Goal: Information Seeking & Learning: Learn about a topic

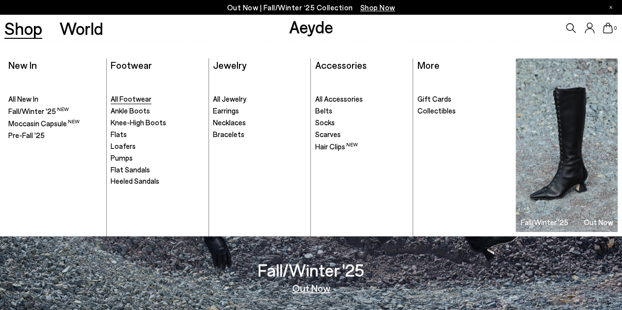
click at [130, 102] on span "All Footwear" at bounding box center [131, 98] width 41 height 9
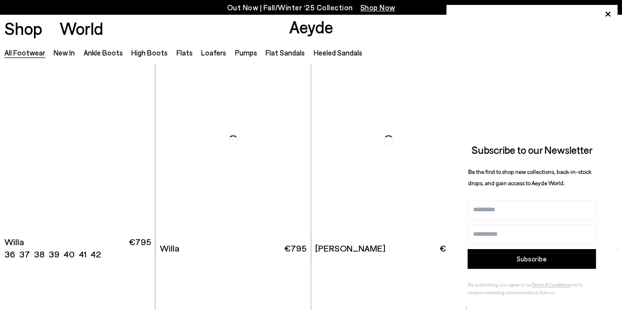
scroll to position [464, 0]
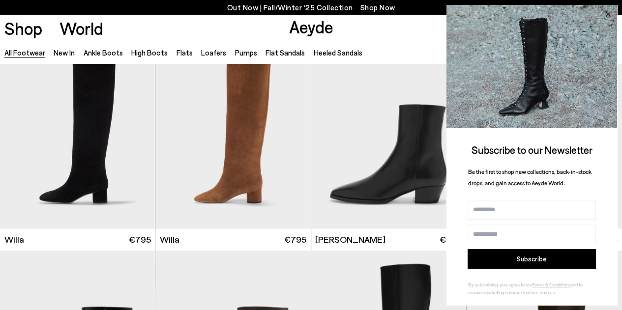
click at [605, 12] on icon at bounding box center [607, 14] width 5 height 5
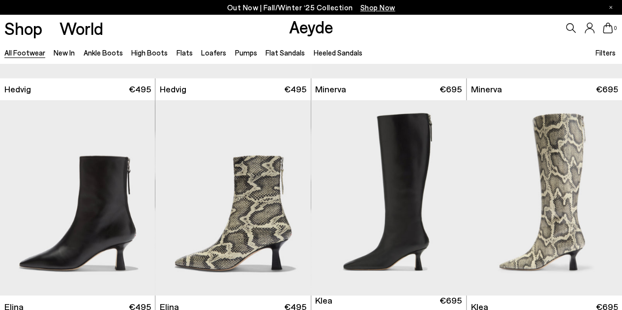
scroll to position [856, 0]
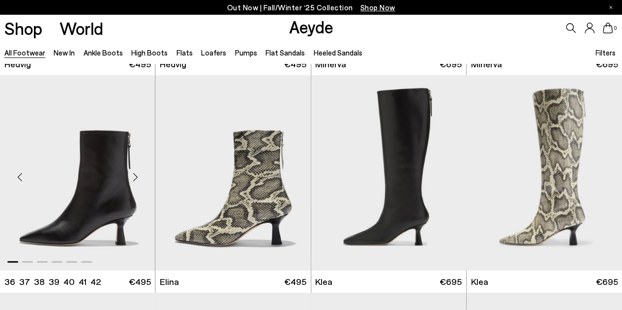
click at [133, 173] on div "Next slide" at bounding box center [134, 176] width 29 height 29
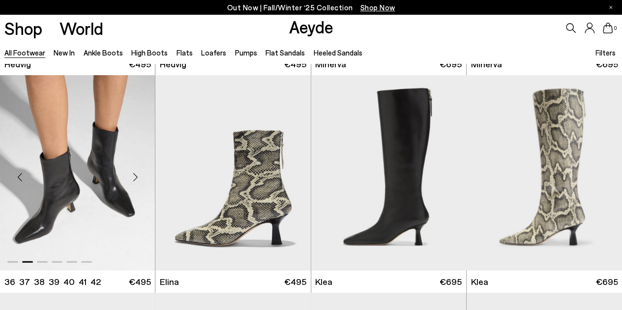
click at [133, 173] on div "Next slide" at bounding box center [134, 176] width 29 height 29
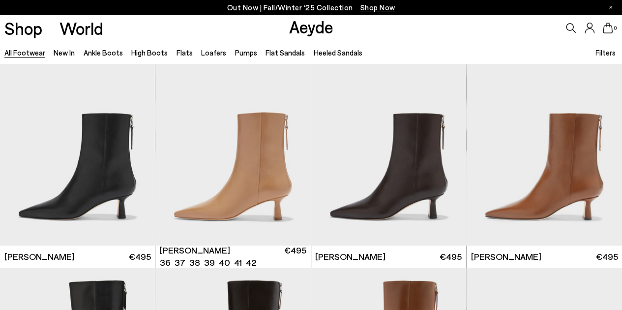
scroll to position [1532, 0]
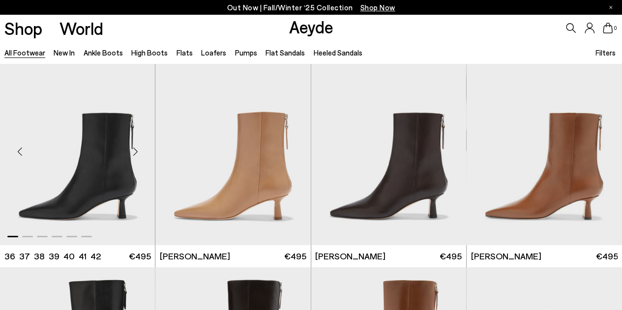
click at [135, 150] on div "Next slide" at bounding box center [134, 151] width 29 height 29
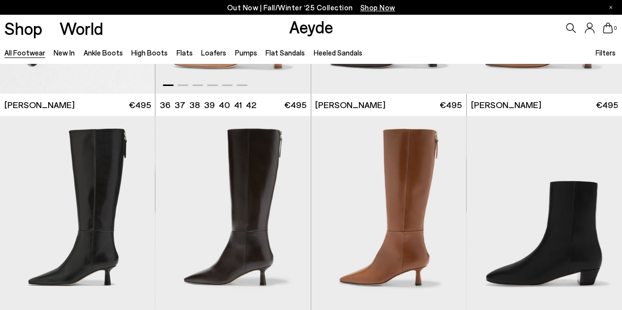
scroll to position [1752, 0]
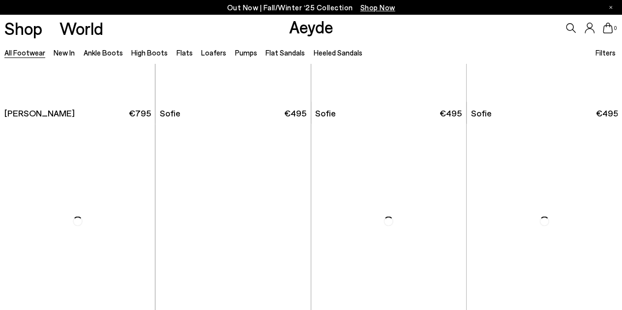
scroll to position [2630, 0]
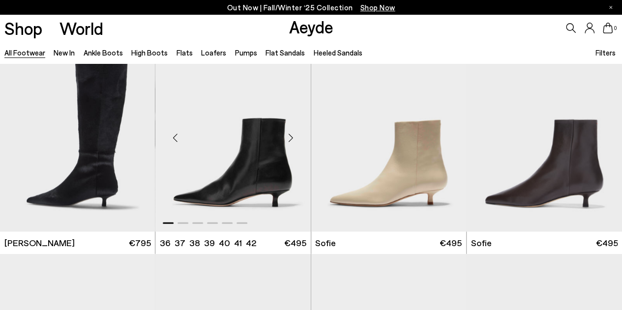
click at [289, 139] on div "Next slide" at bounding box center [290, 137] width 29 height 29
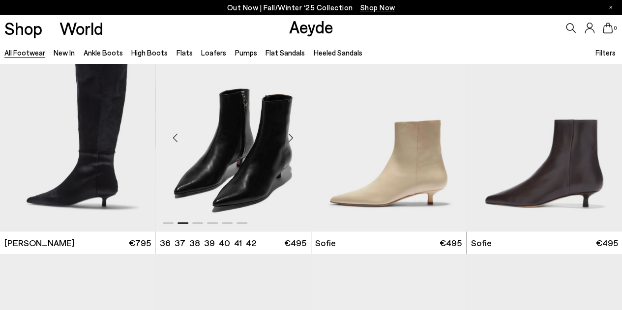
click at [289, 139] on div "Next slide" at bounding box center [290, 137] width 29 height 29
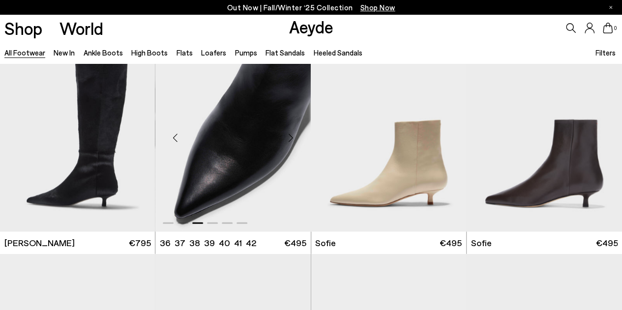
click at [289, 139] on div "Next slide" at bounding box center [290, 137] width 29 height 29
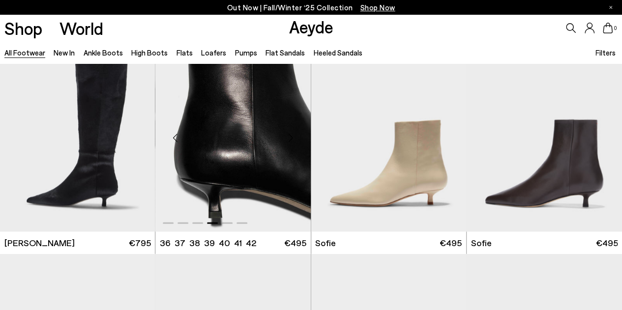
click at [289, 139] on div "Next slide" at bounding box center [290, 137] width 29 height 29
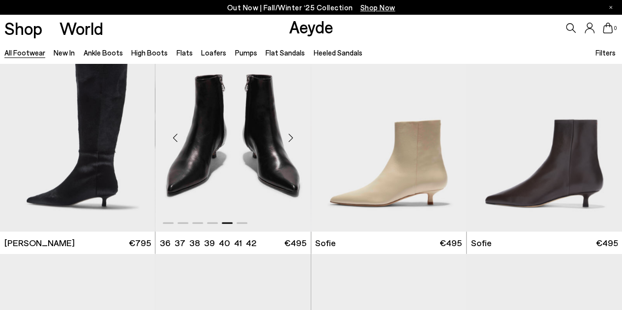
click at [289, 139] on div "Next slide" at bounding box center [290, 137] width 29 height 29
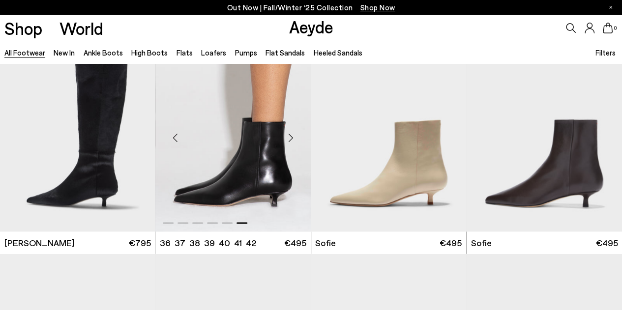
click at [289, 139] on div "Next slide" at bounding box center [290, 137] width 29 height 29
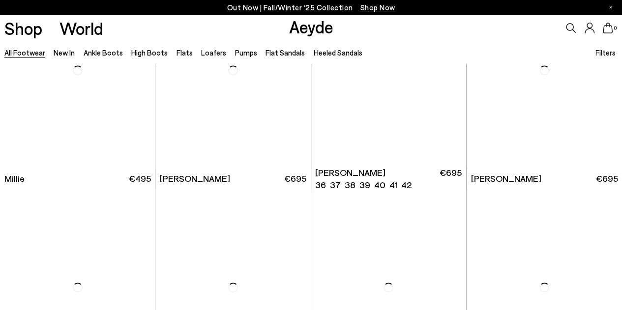
scroll to position [4190, 0]
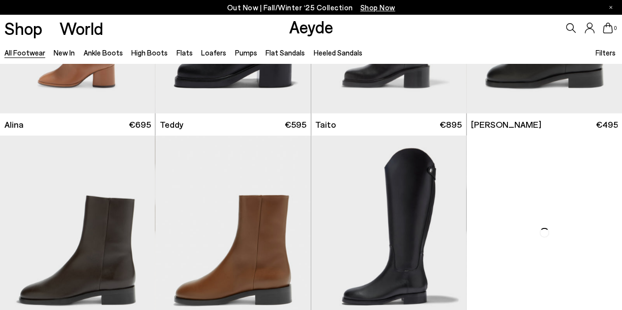
scroll to position [5038, 0]
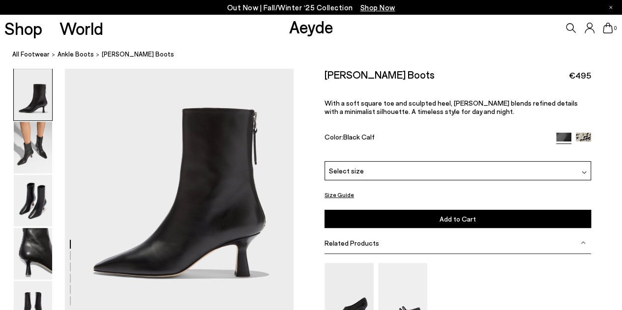
scroll to position [51, 0]
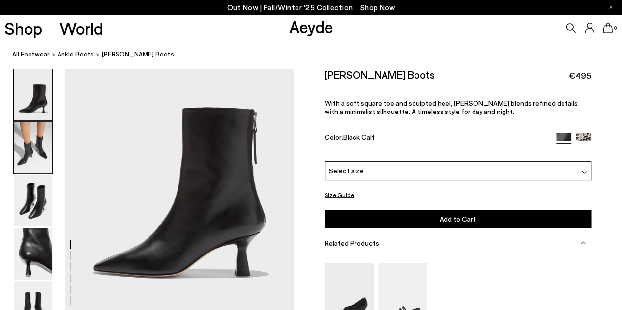
click at [38, 143] on img at bounding box center [33, 148] width 38 height 52
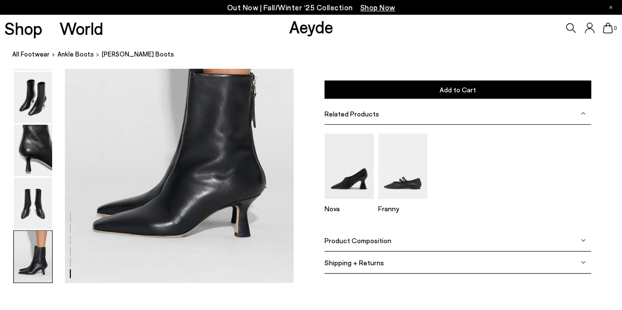
scroll to position [1641, 0]
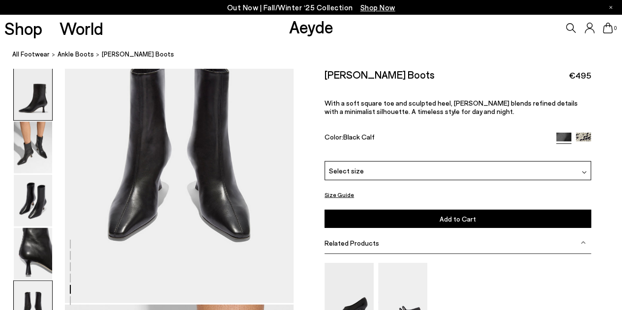
click at [27, 94] on img at bounding box center [33, 95] width 38 height 52
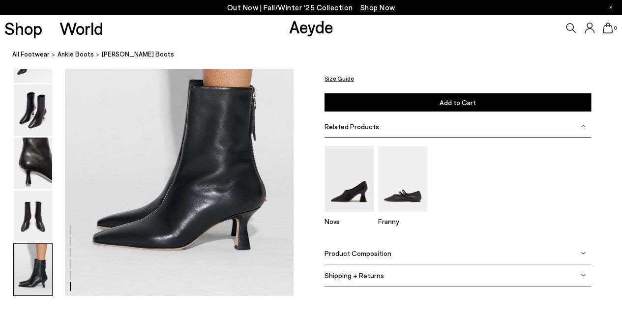
scroll to position [1607, 0]
